Goal: Check status: Check status

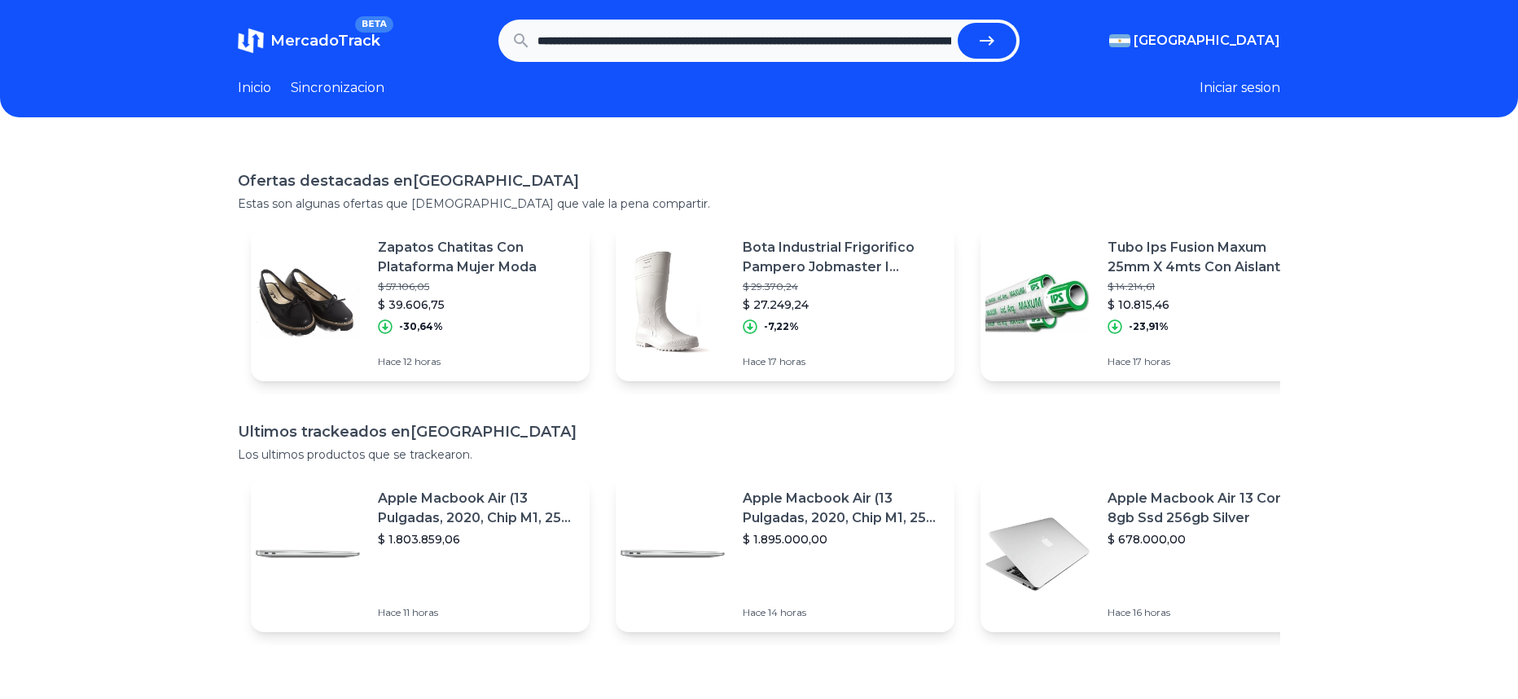
scroll to position [0, 2335]
click at [975, 33] on button "submit" at bounding box center [987, 41] width 59 height 36
type input "**********"
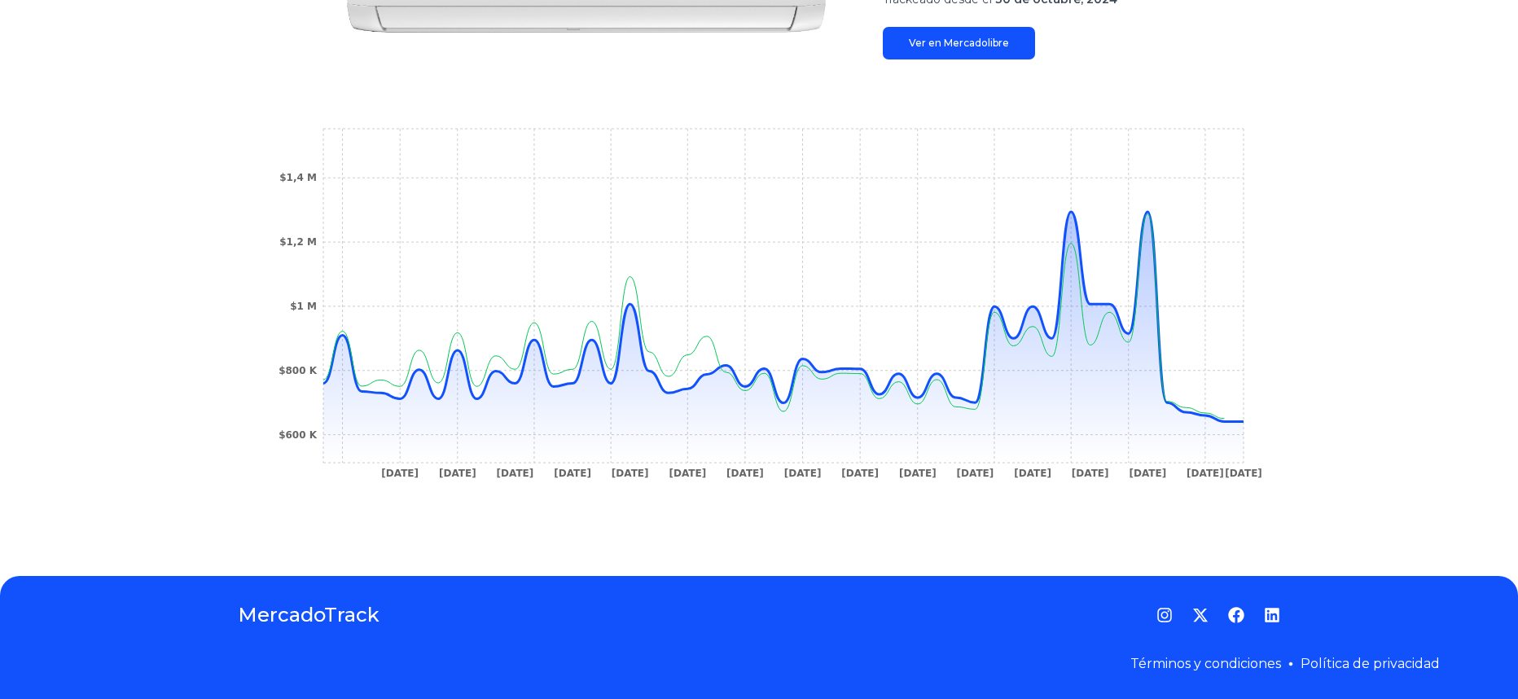
scroll to position [409, 0]
